Goal: Task Accomplishment & Management: Use online tool/utility

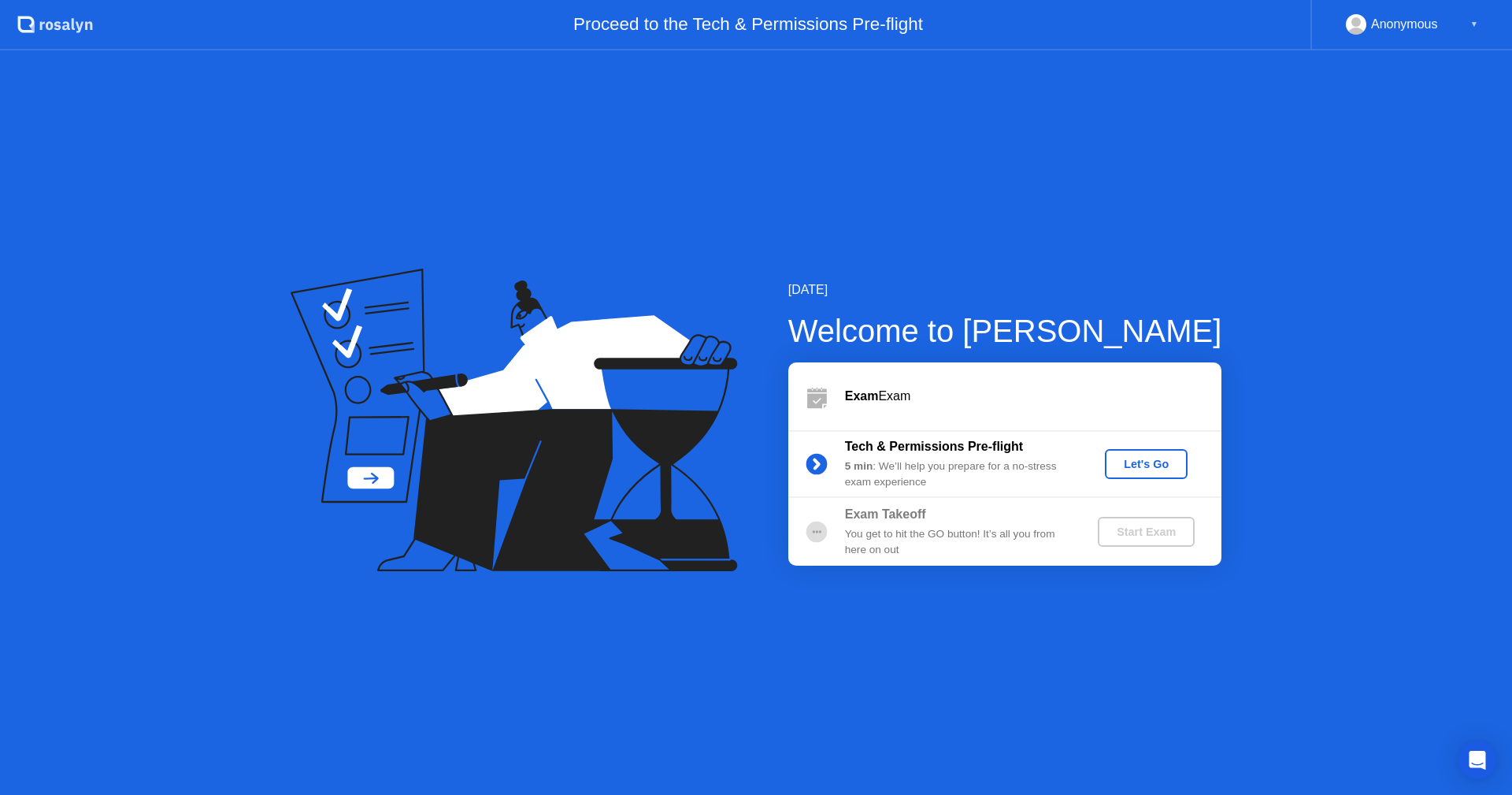
click at [1124, 461] on div "Let's Go" at bounding box center [1146, 464] width 70 height 12
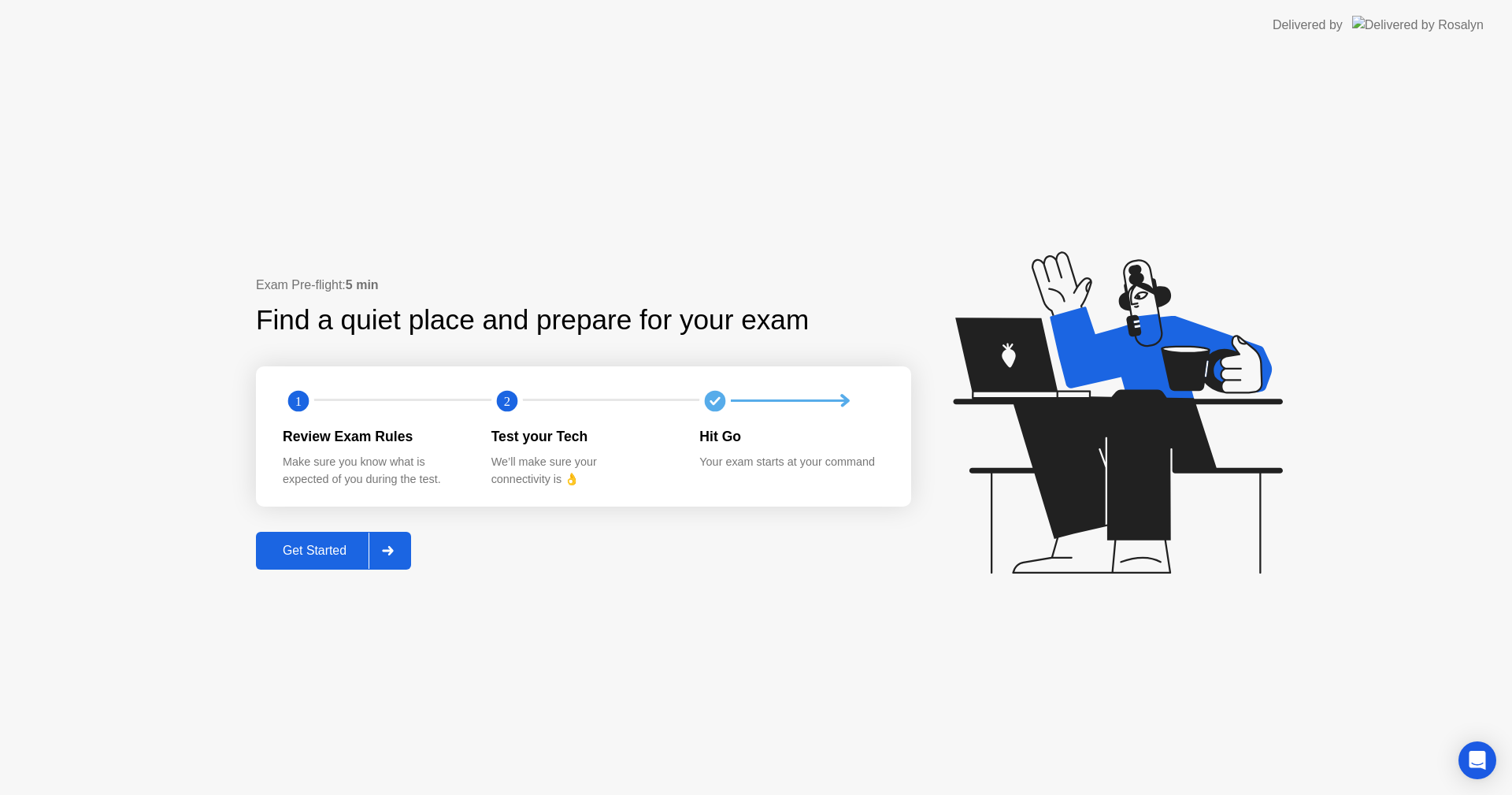
click at [331, 548] on div "Get Started" at bounding box center [315, 551] width 108 height 14
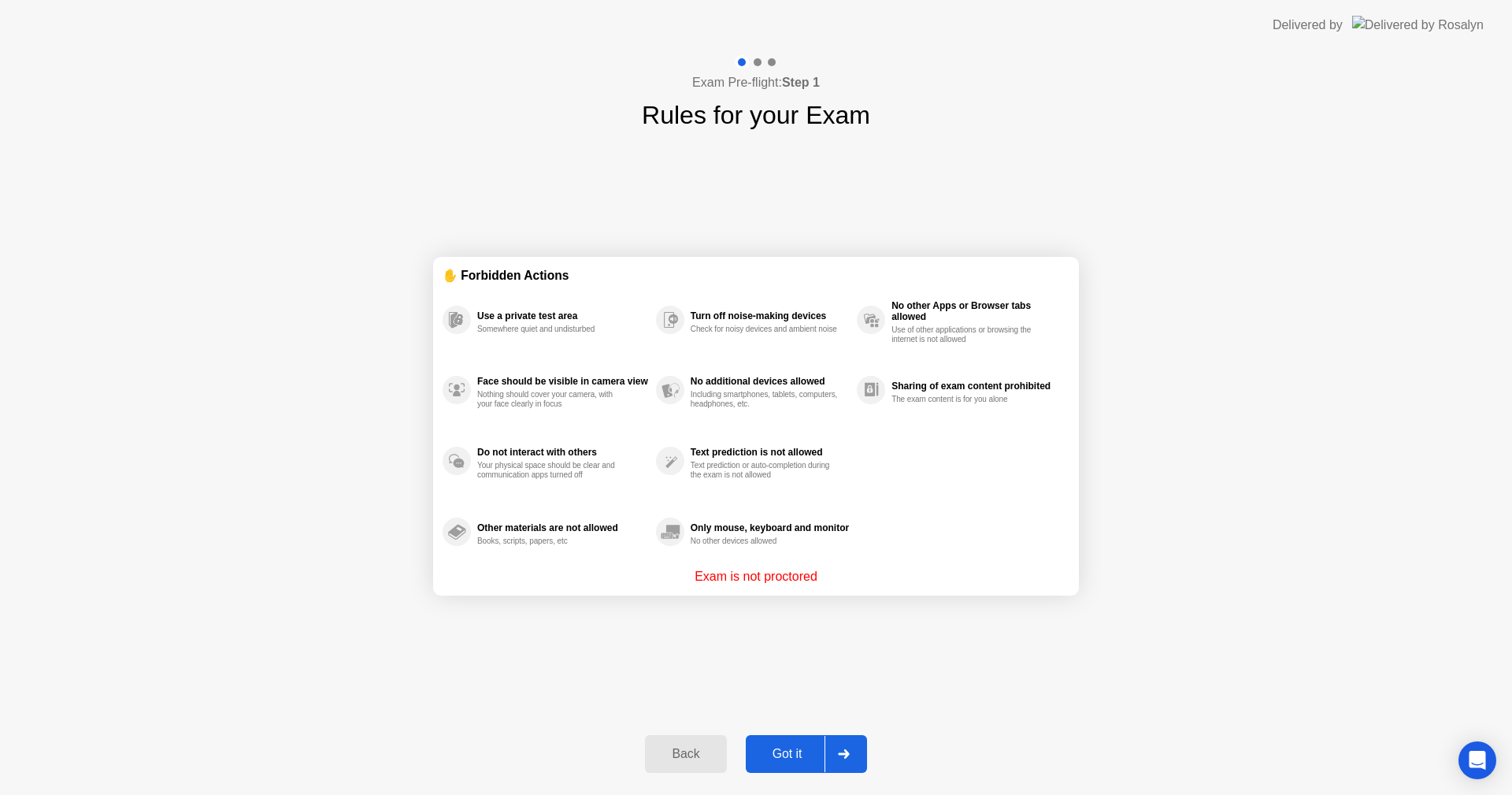
click at [796, 742] on button "Got it" at bounding box center [806, 754] width 121 height 38
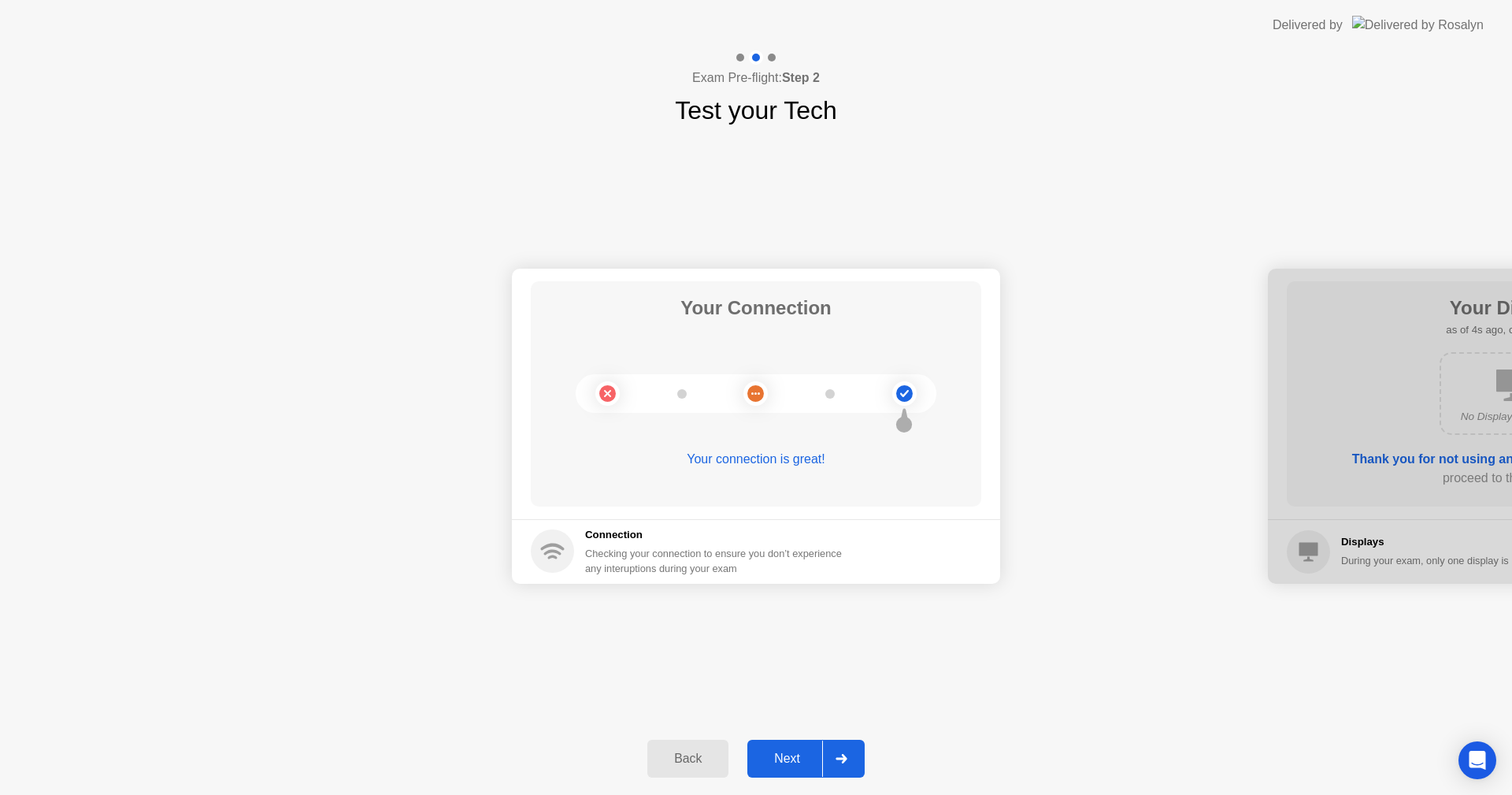
click at [821, 757] on div "Next" at bounding box center [788, 759] width 70 height 14
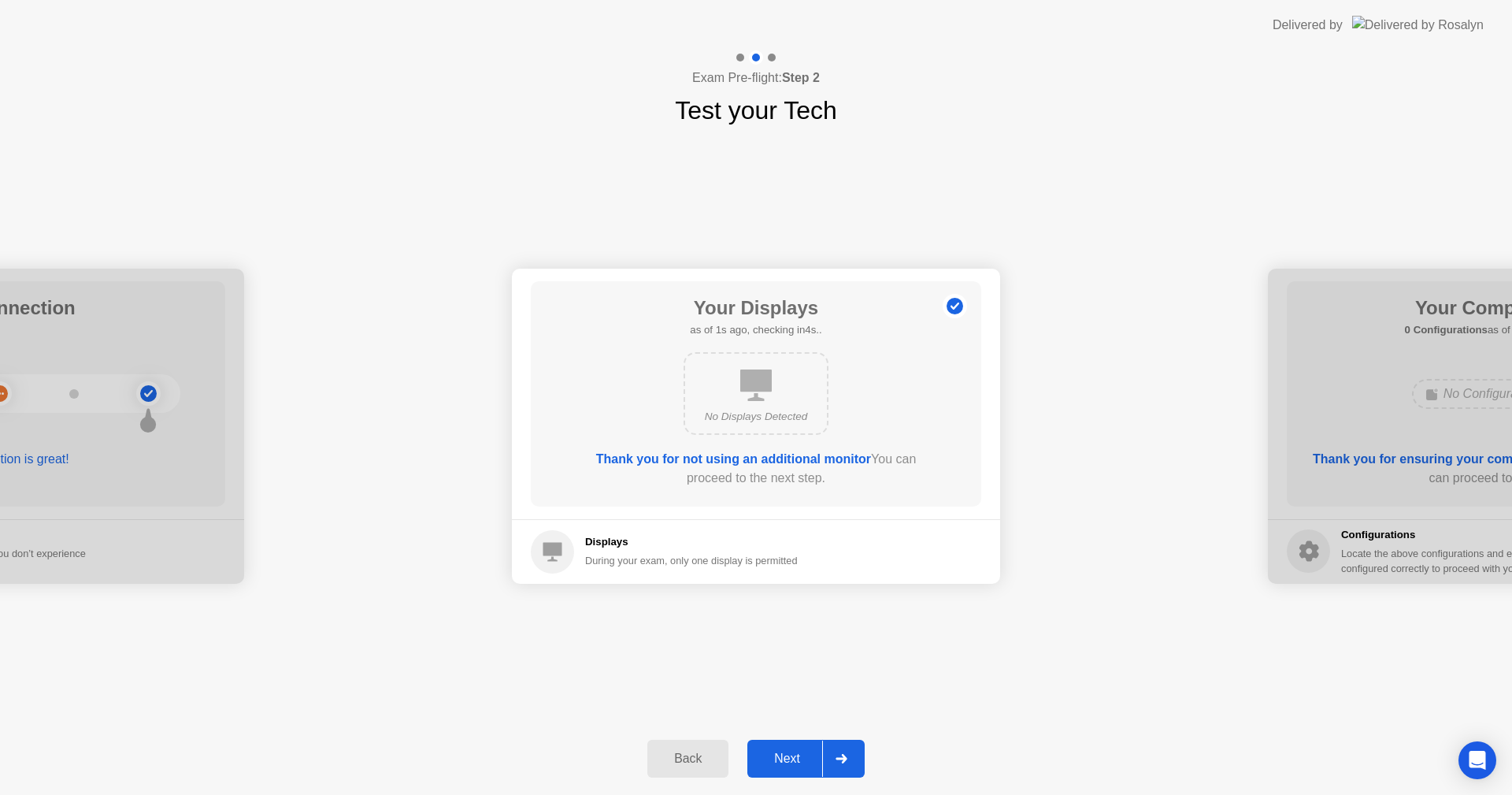
click at [803, 758] on div "Next" at bounding box center [788, 759] width 70 height 14
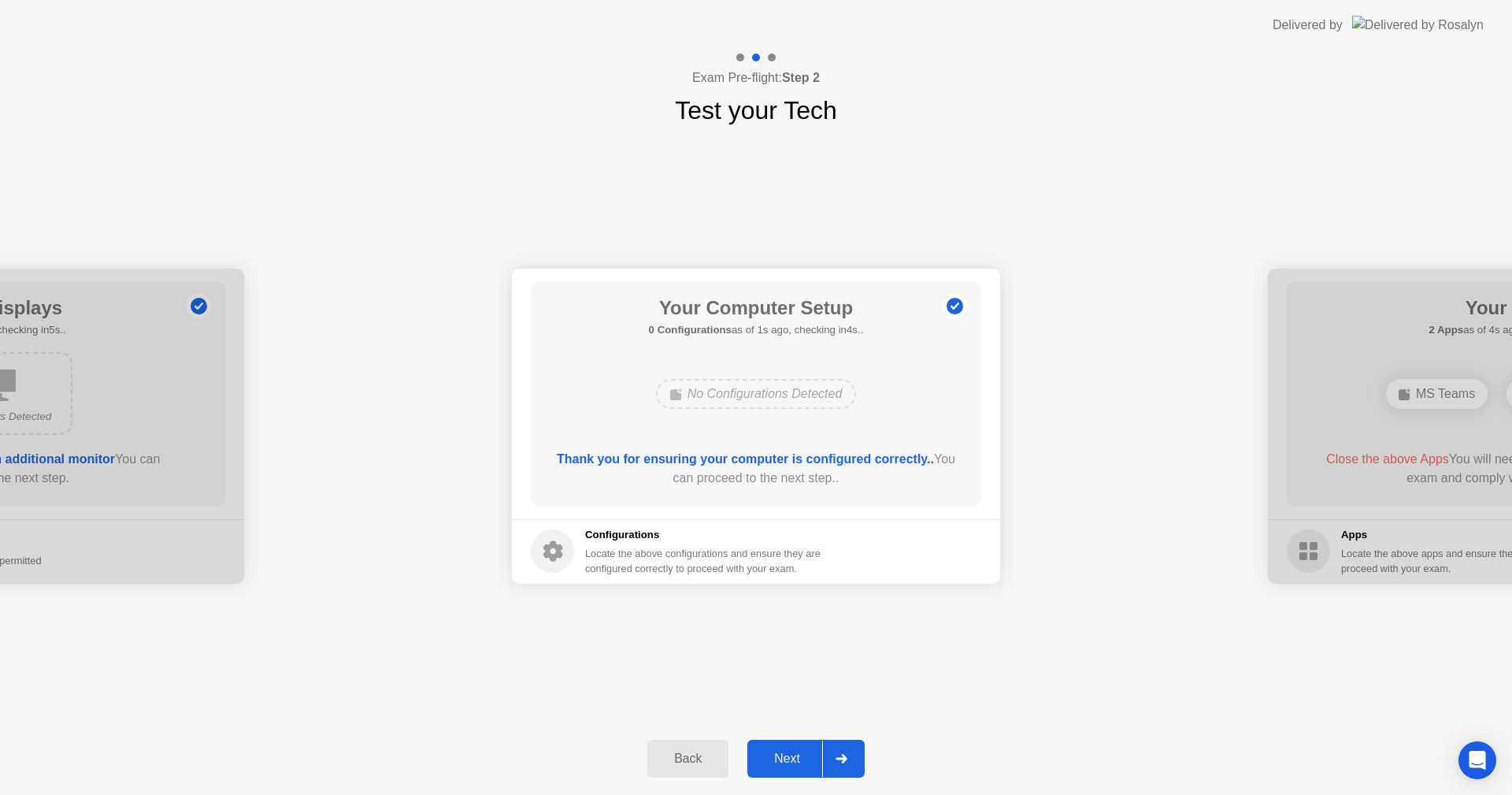
click at [803, 758] on div "Next" at bounding box center [788, 759] width 70 height 14
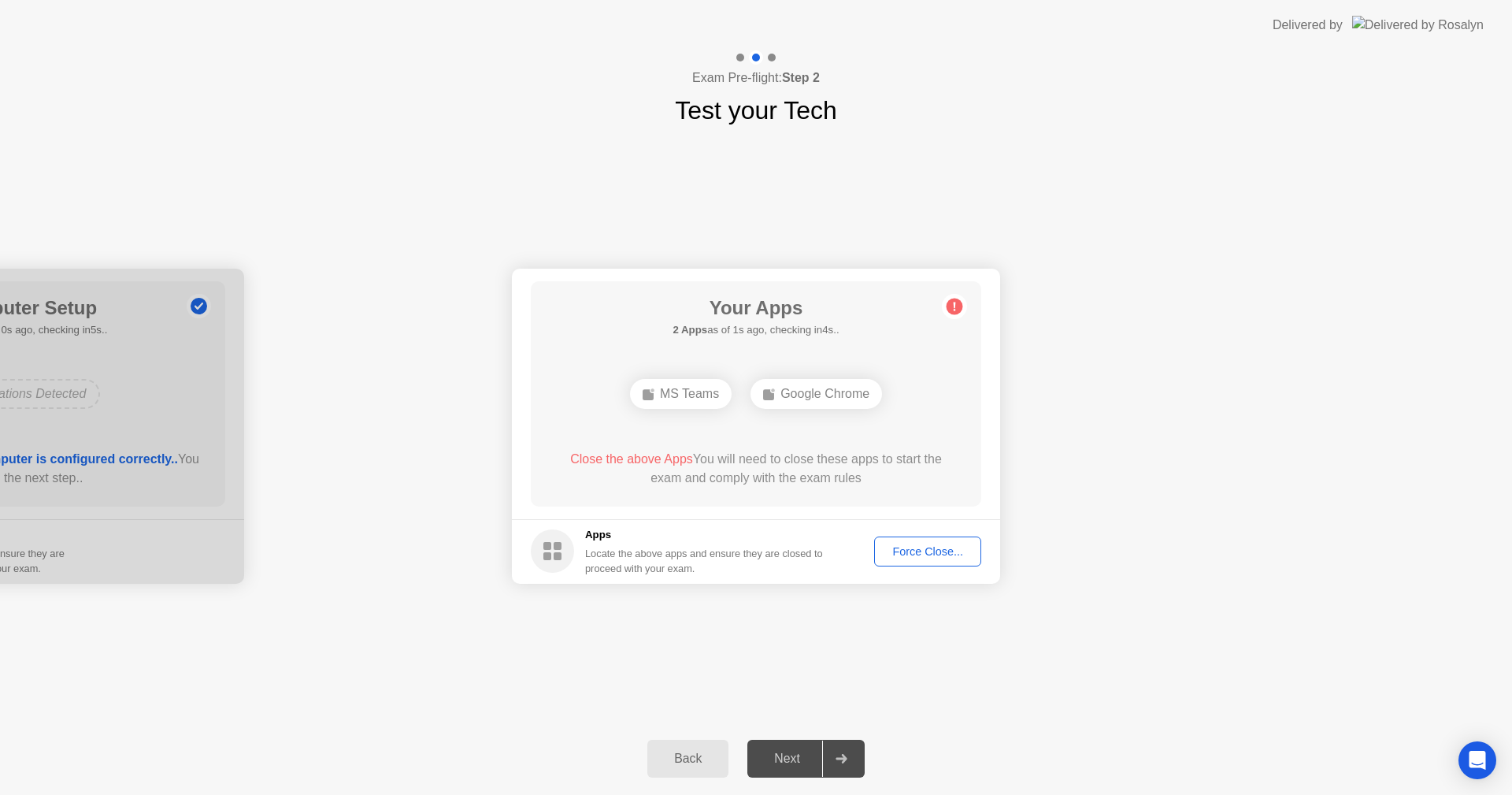
click at [888, 558] on div "Force Close..." at bounding box center [927, 551] width 96 height 12
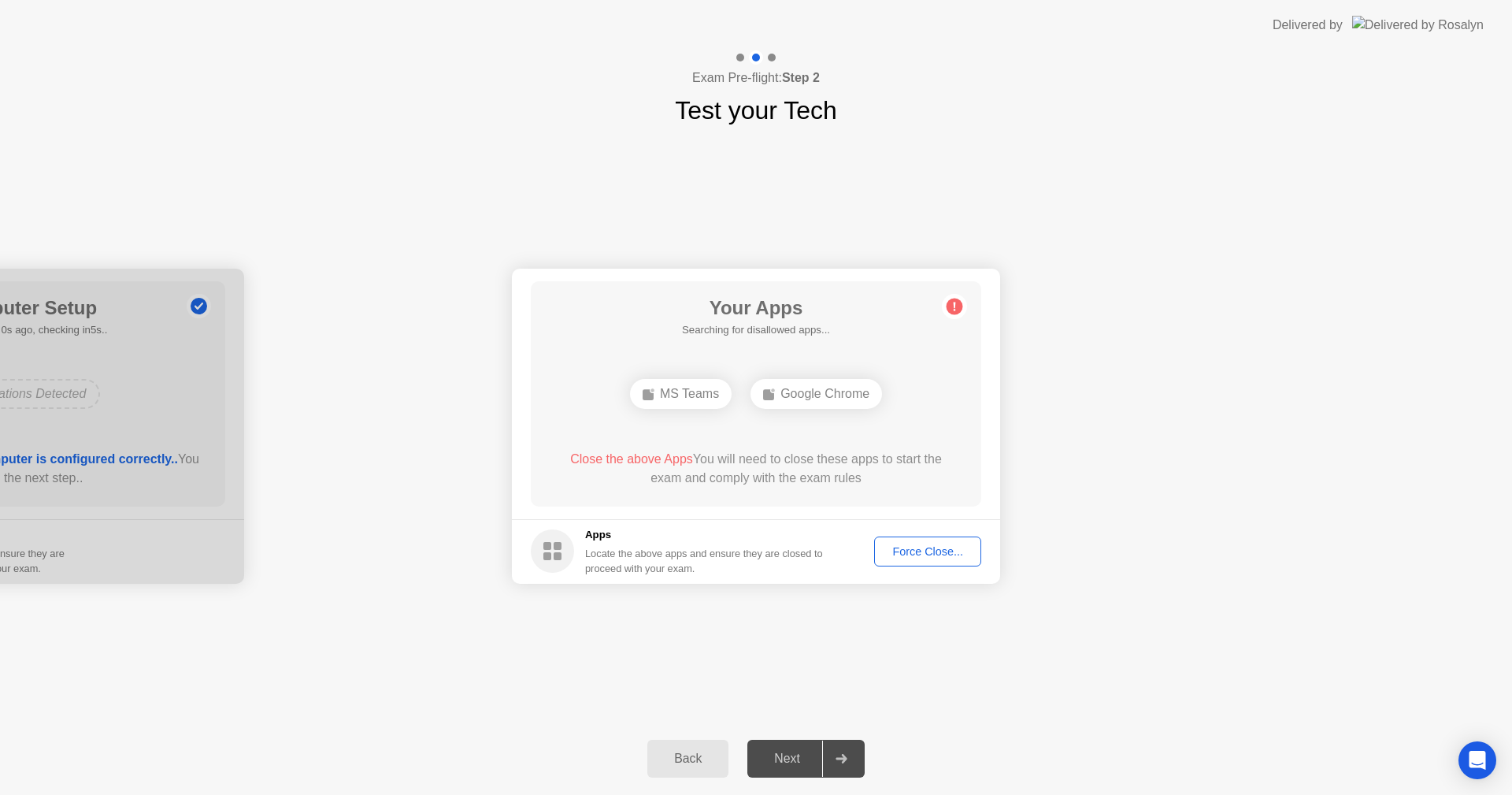
click at [950, 550] on div "Force Close..." at bounding box center [927, 551] width 96 height 12
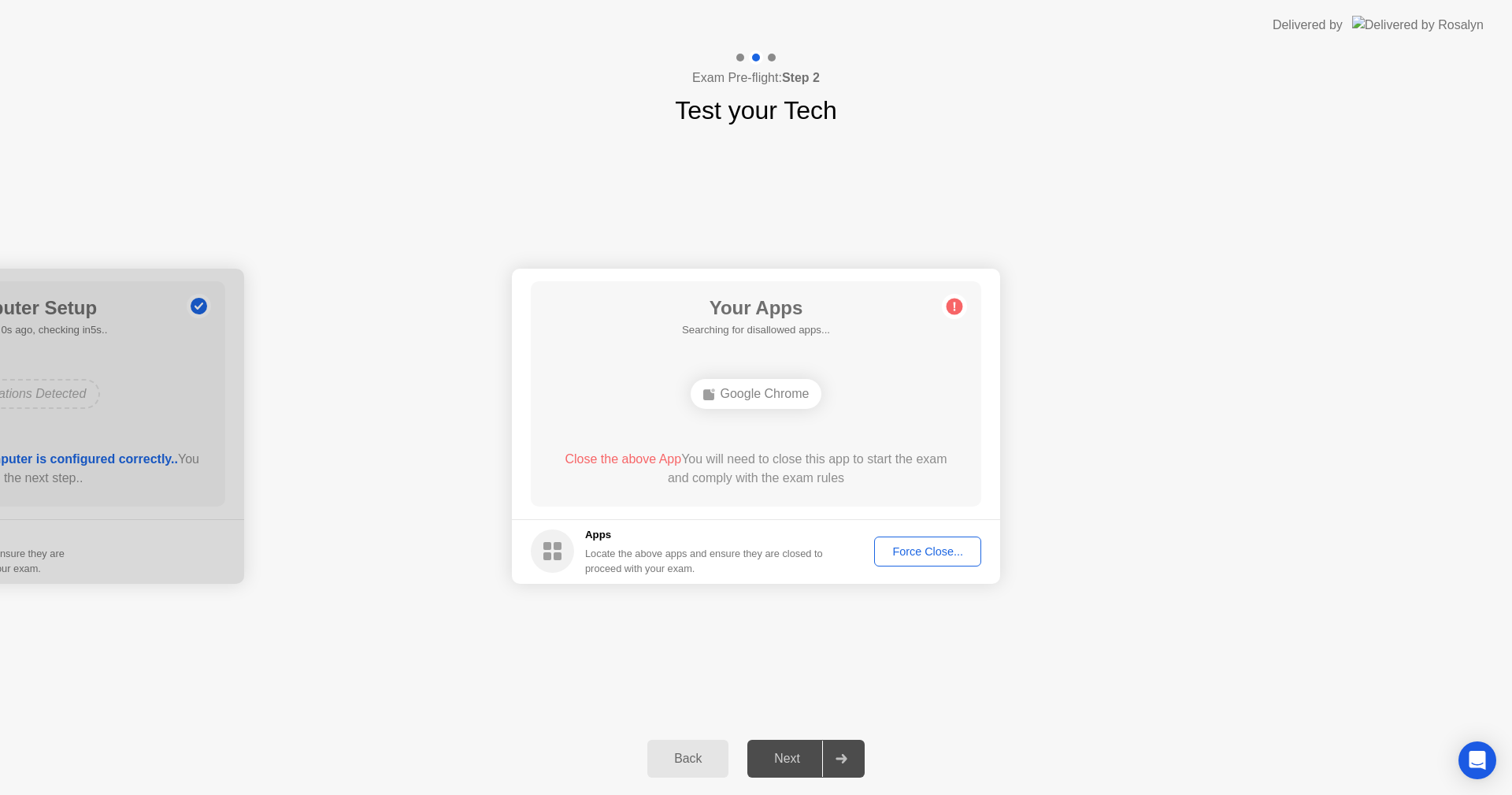
click at [930, 557] on div "Force Close..." at bounding box center [927, 551] width 96 height 12
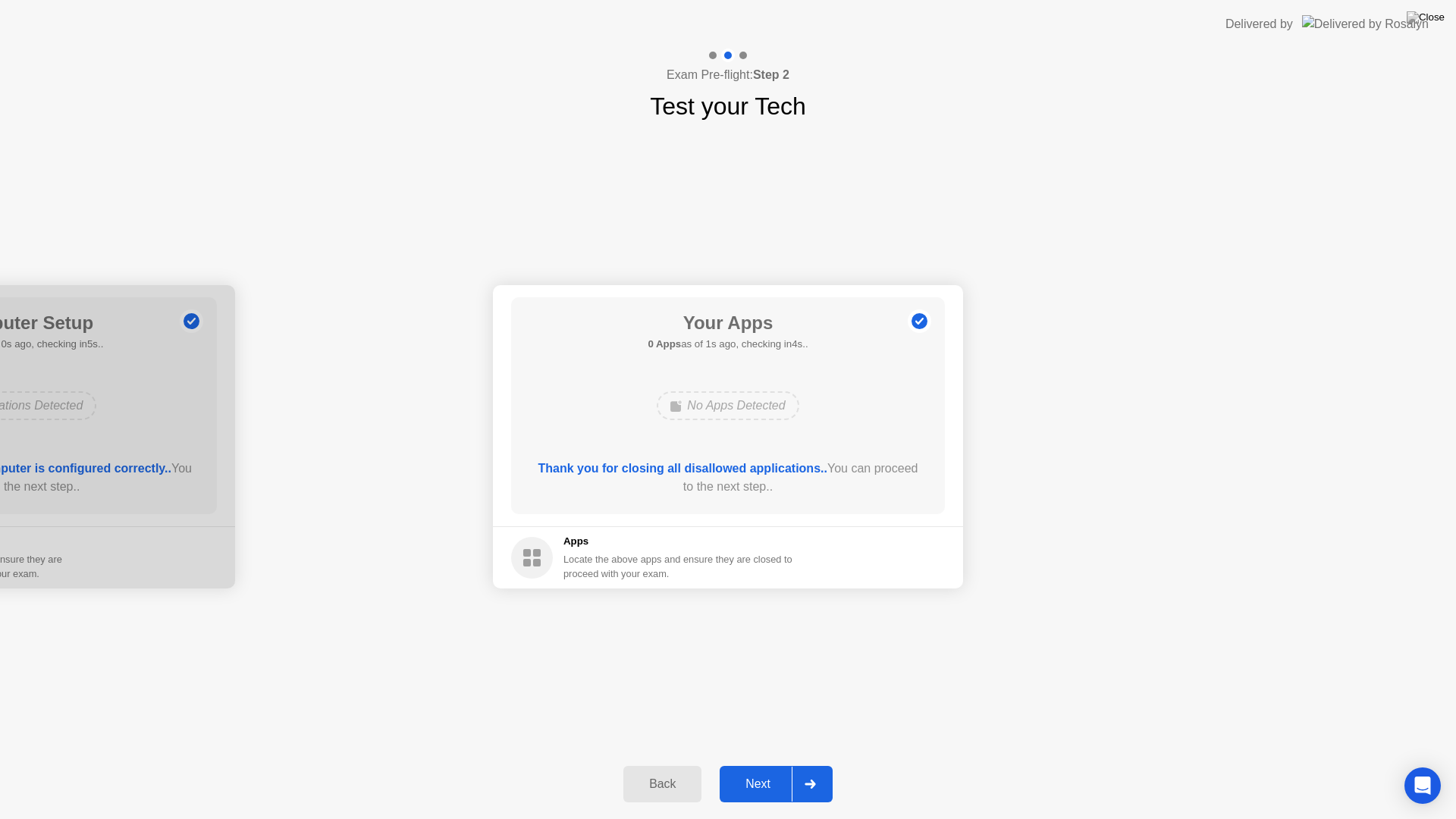
click at [776, 764] on div "Next" at bounding box center [758, 783] width 68 height 14
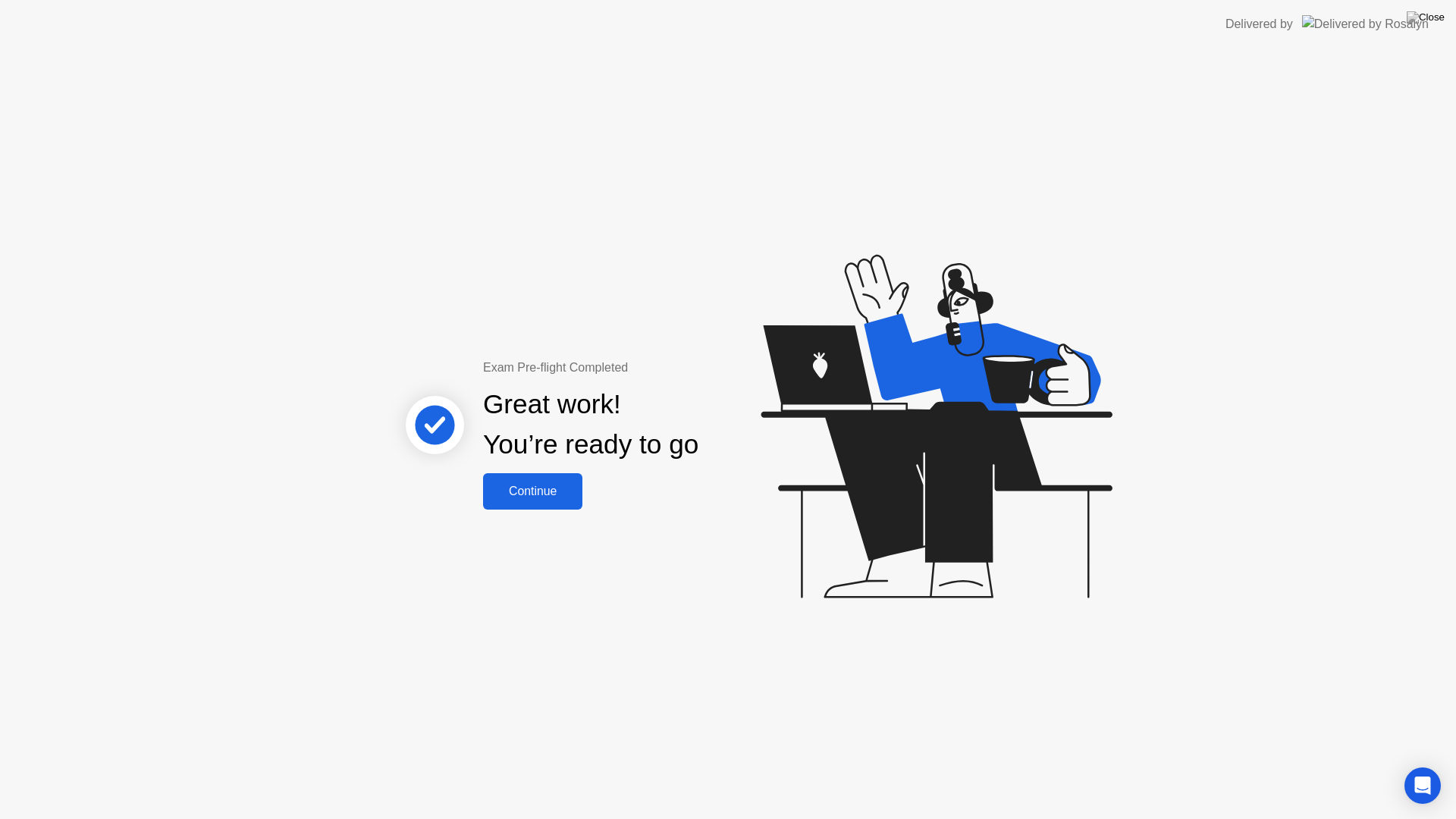
click at [542, 497] on div "Continue" at bounding box center [532, 492] width 91 height 14
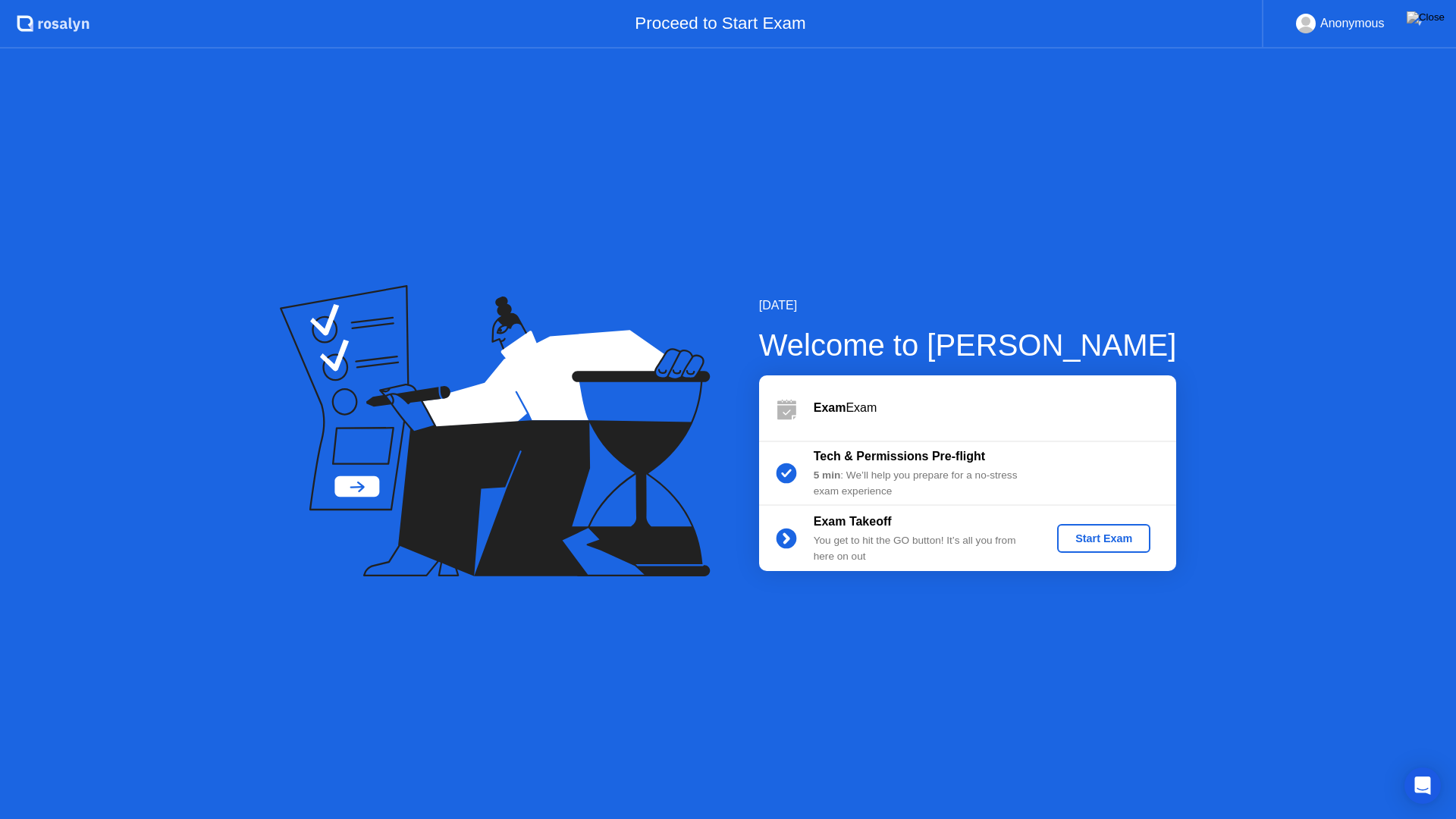
click at [1132, 544] on div "Start Exam" at bounding box center [1104, 538] width 81 height 12
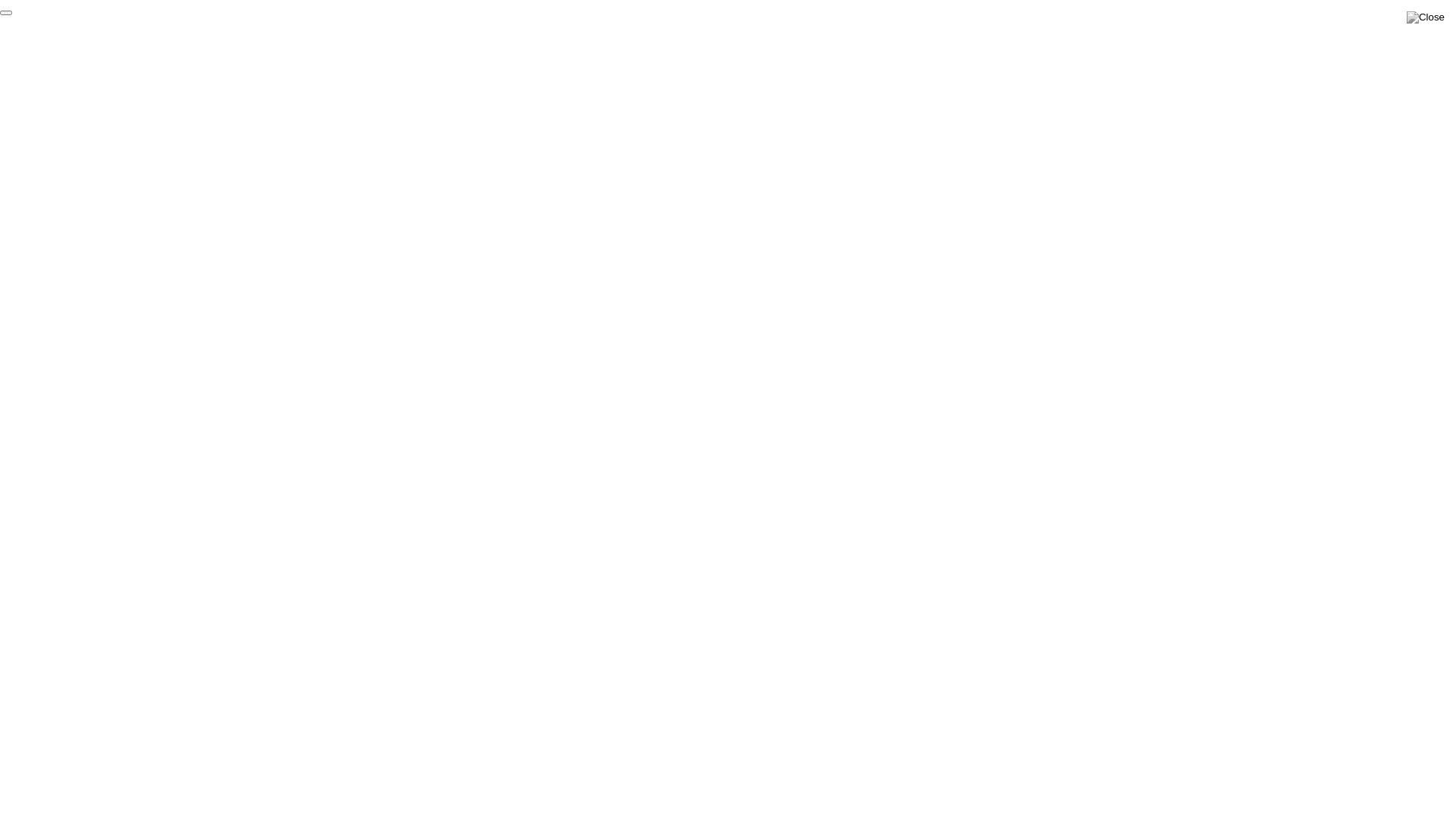
click div "End Proctoring Session"
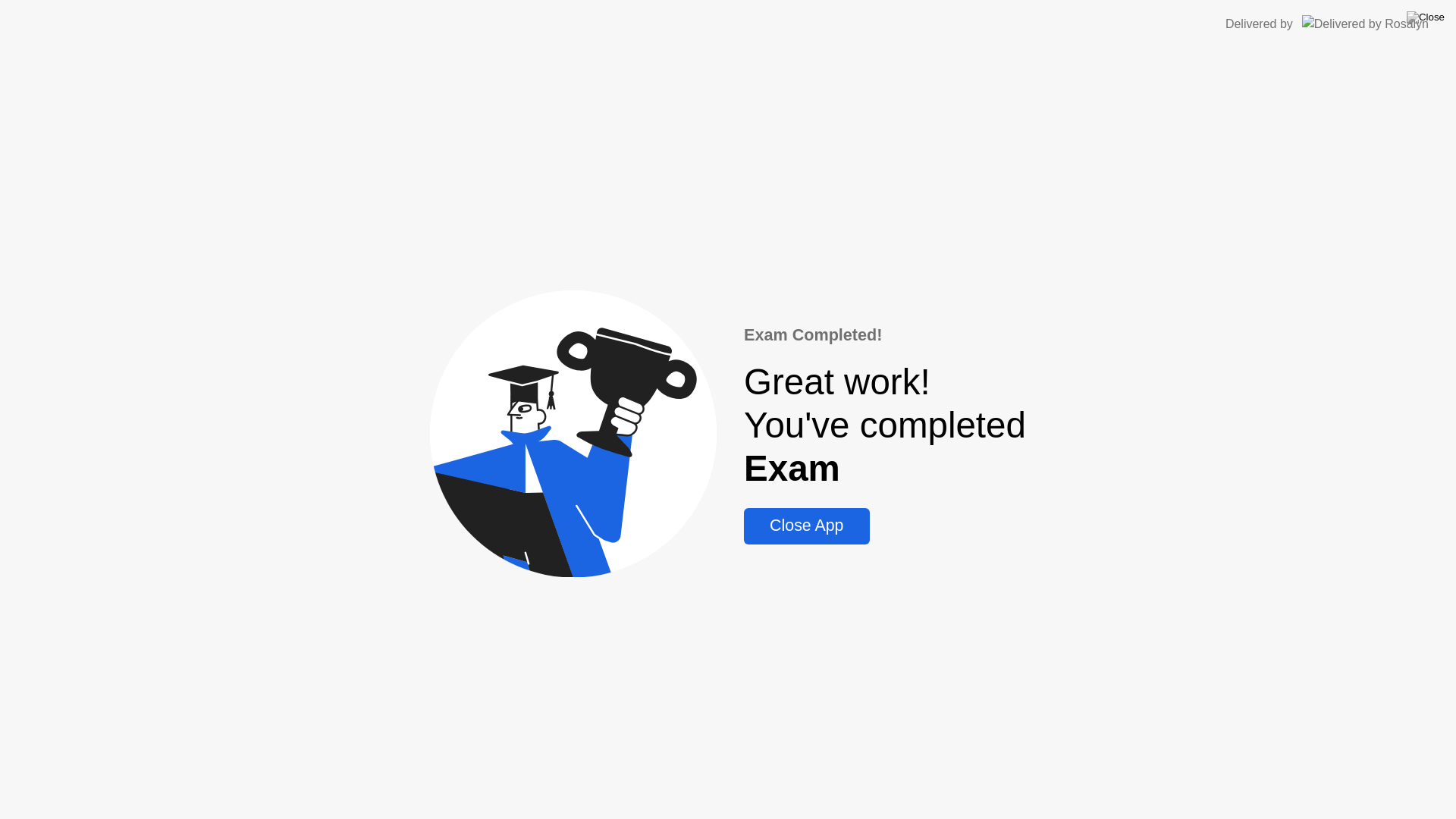
click at [827, 516] on div "Close App" at bounding box center [806, 525] width 116 height 19
